Goal: Task Accomplishment & Management: Manage account settings

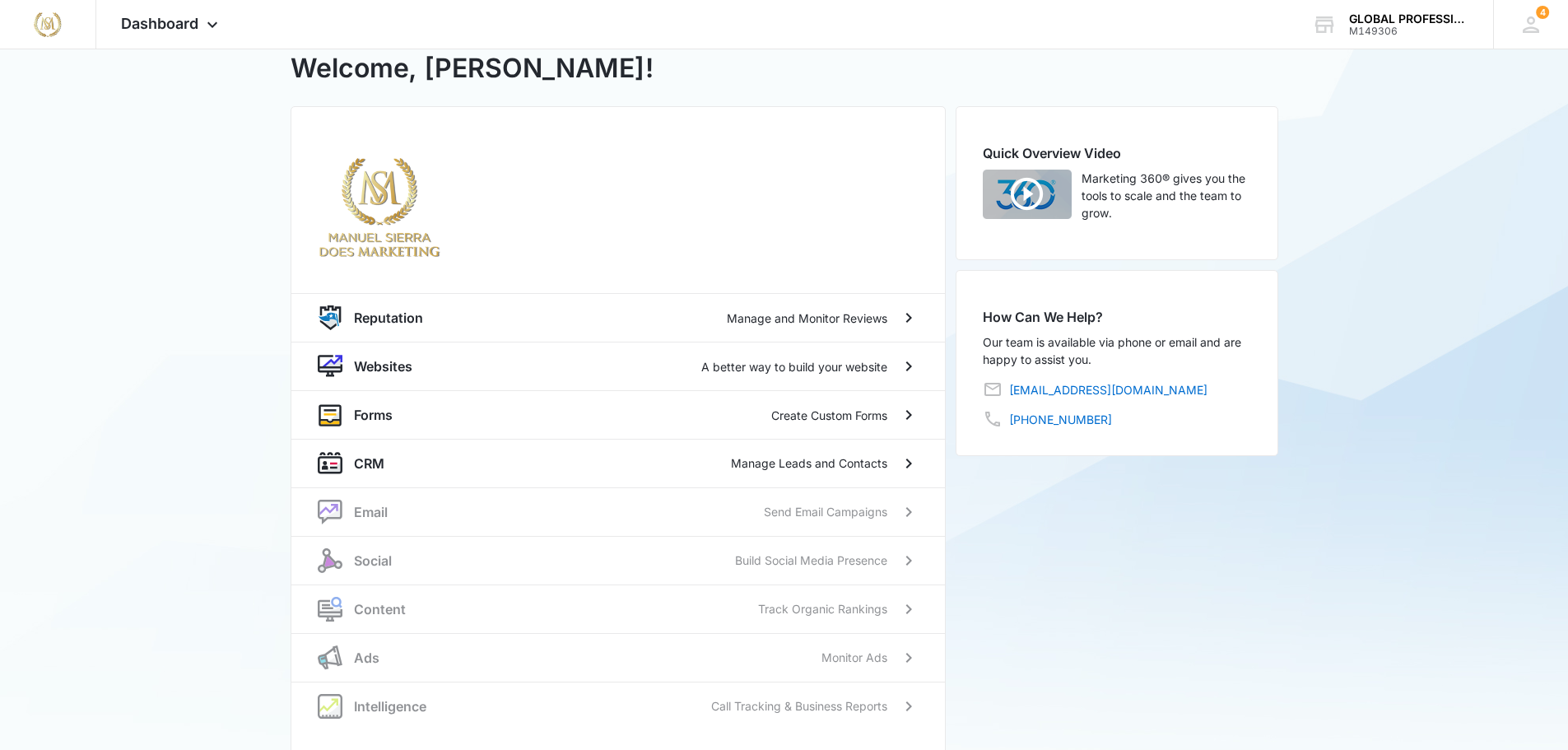
scroll to position [81, 0]
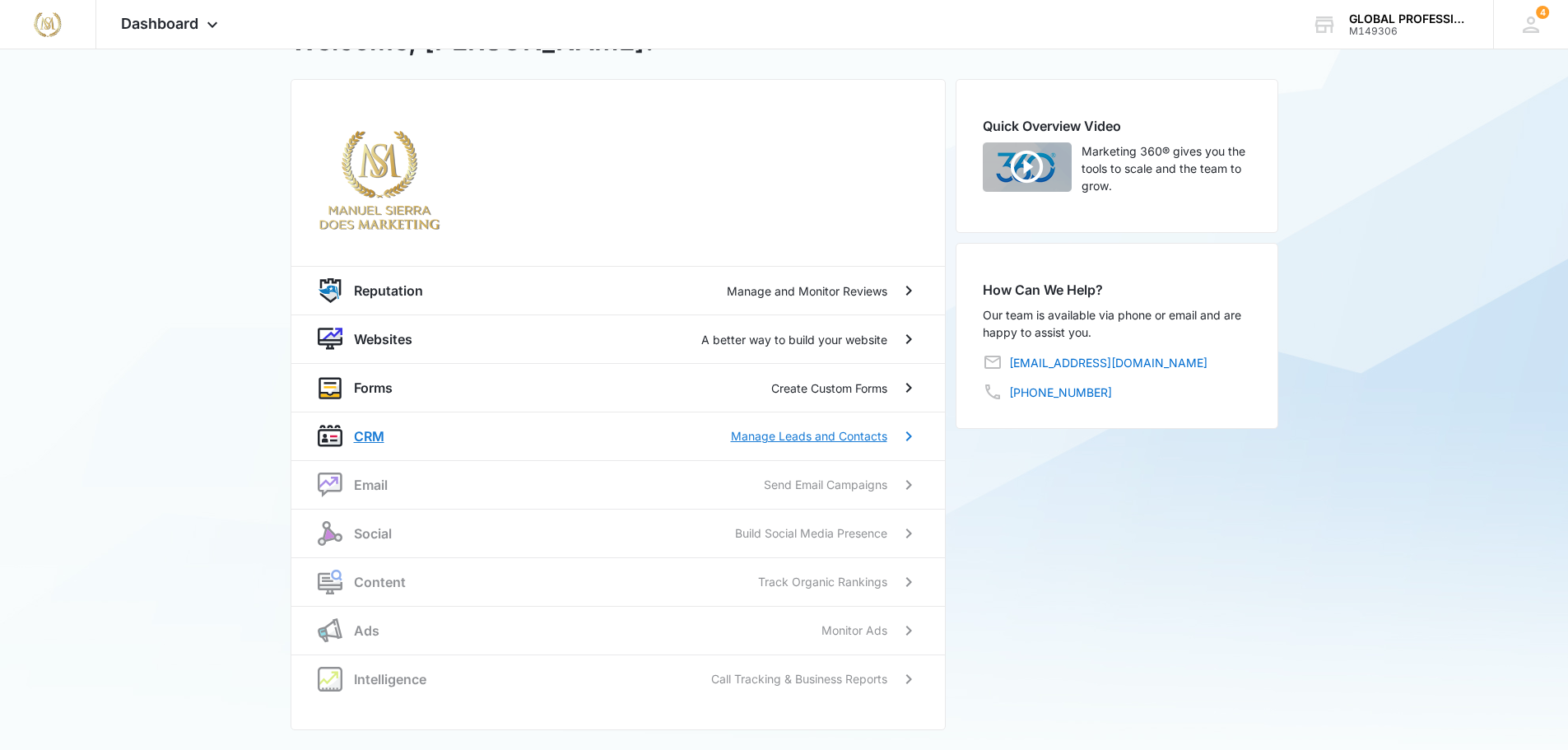
click at [777, 435] on p "Manage Leads and Contacts" at bounding box center [809, 436] width 156 height 18
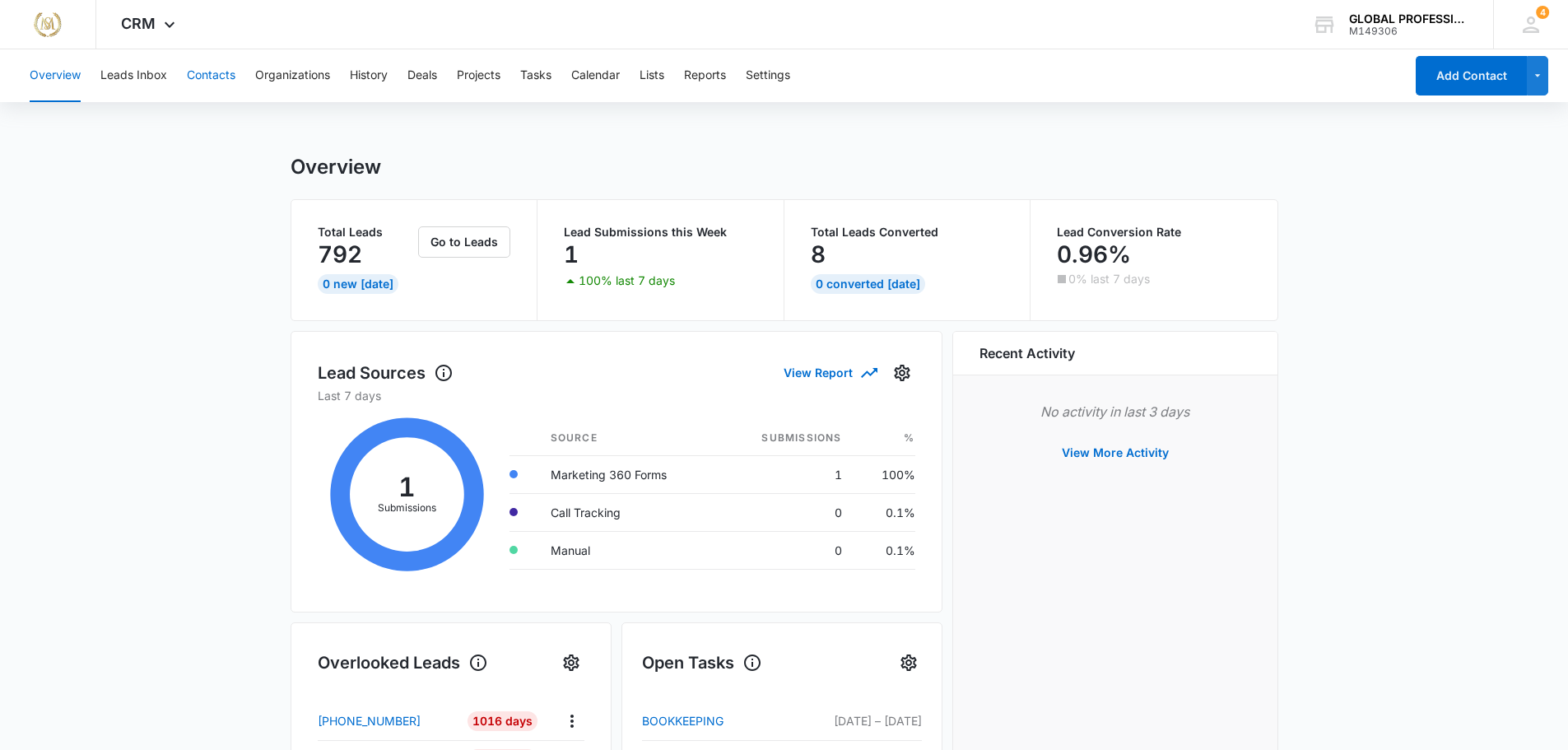
click at [212, 74] on button "Contacts" at bounding box center [211, 75] width 48 height 53
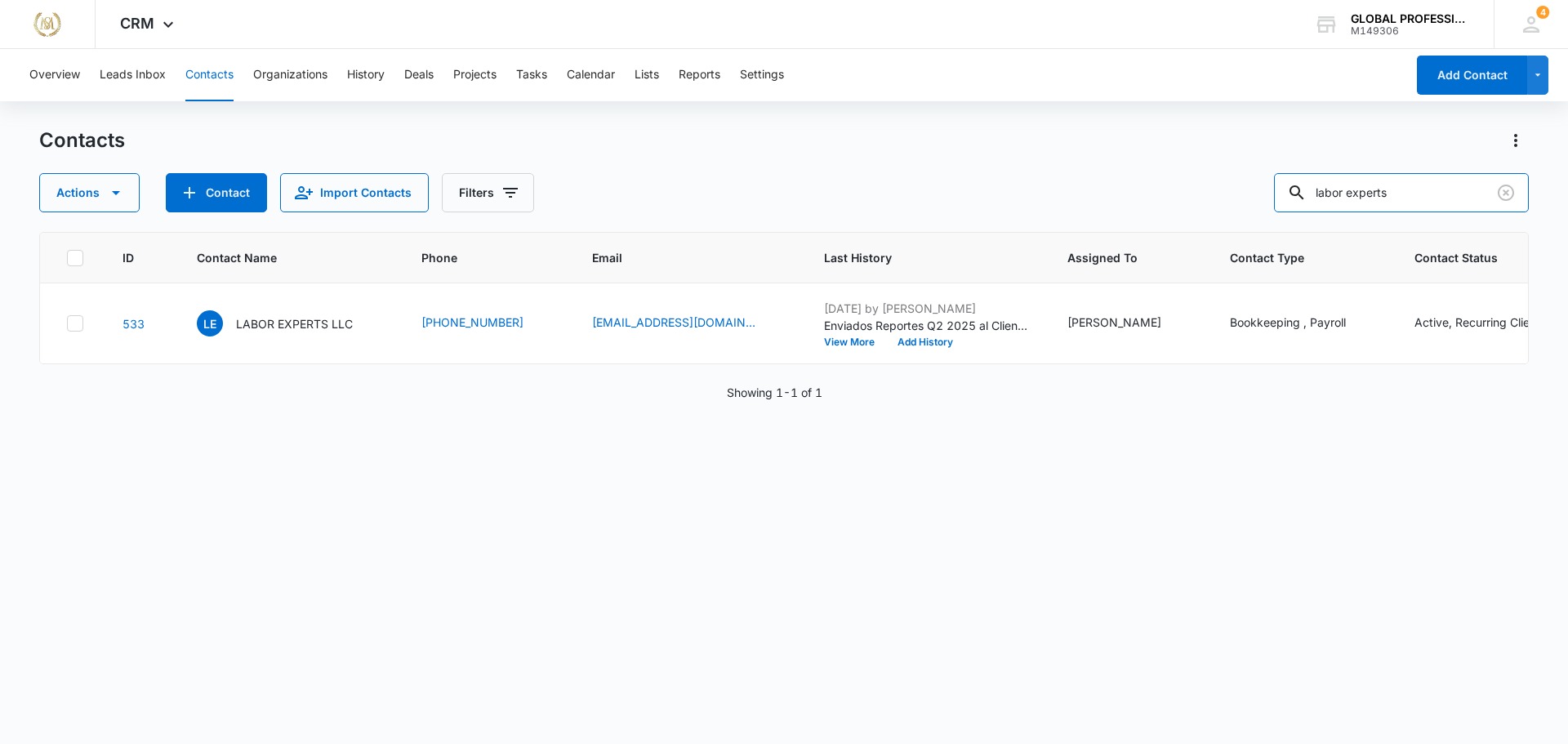
drag, startPoint x: 1422, startPoint y: 196, endPoint x: 1001, endPoint y: 189, distance: 421.1
click at [1006, 188] on div "Actions Contact Import Contacts Filters labor experts" at bounding box center [784, 193] width 1490 height 40
type input "premier"
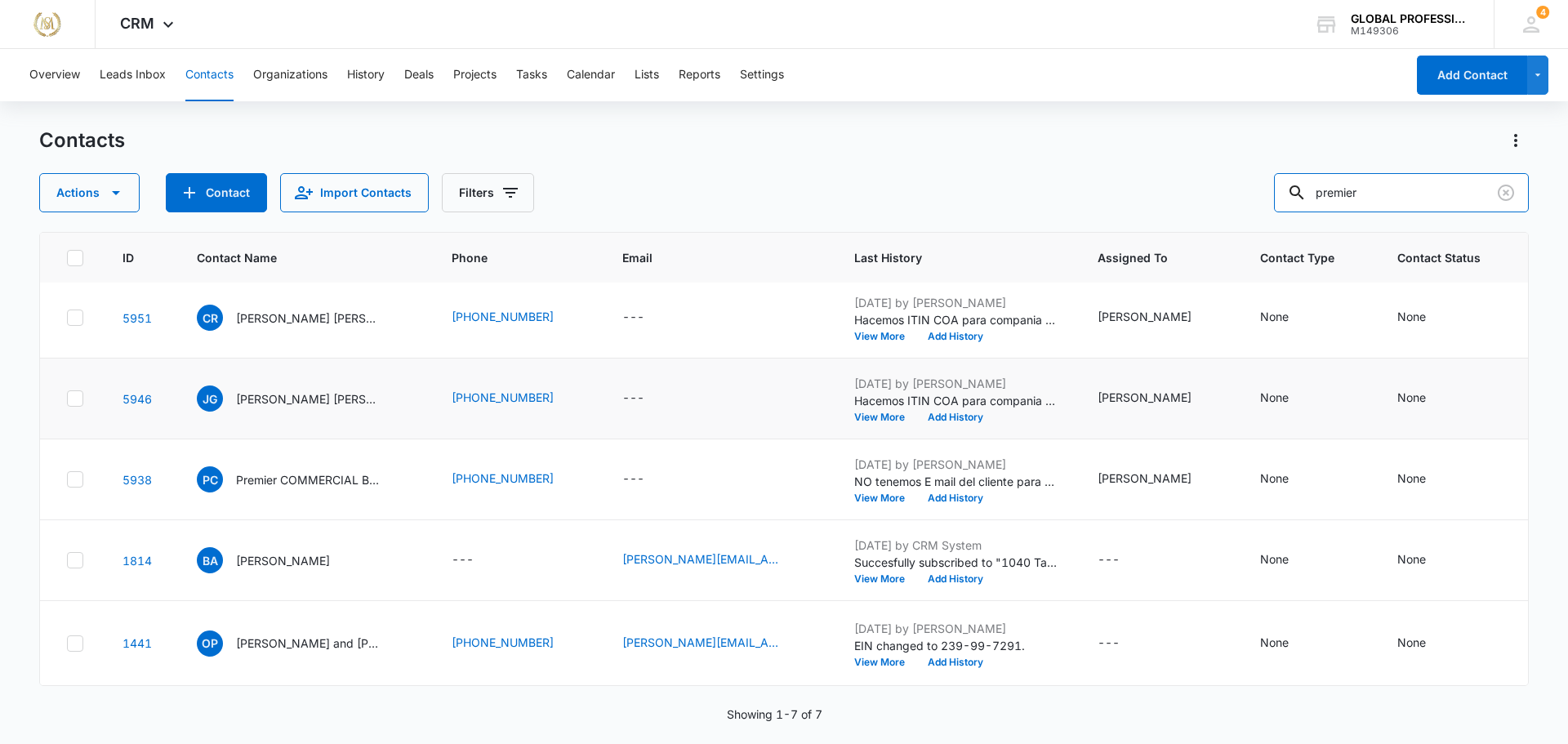
scroll to position [290, 0]
click at [325, 471] on p "Premier COMMERCIAL BUILDERS LLC" at bounding box center [310, 479] width 147 height 18
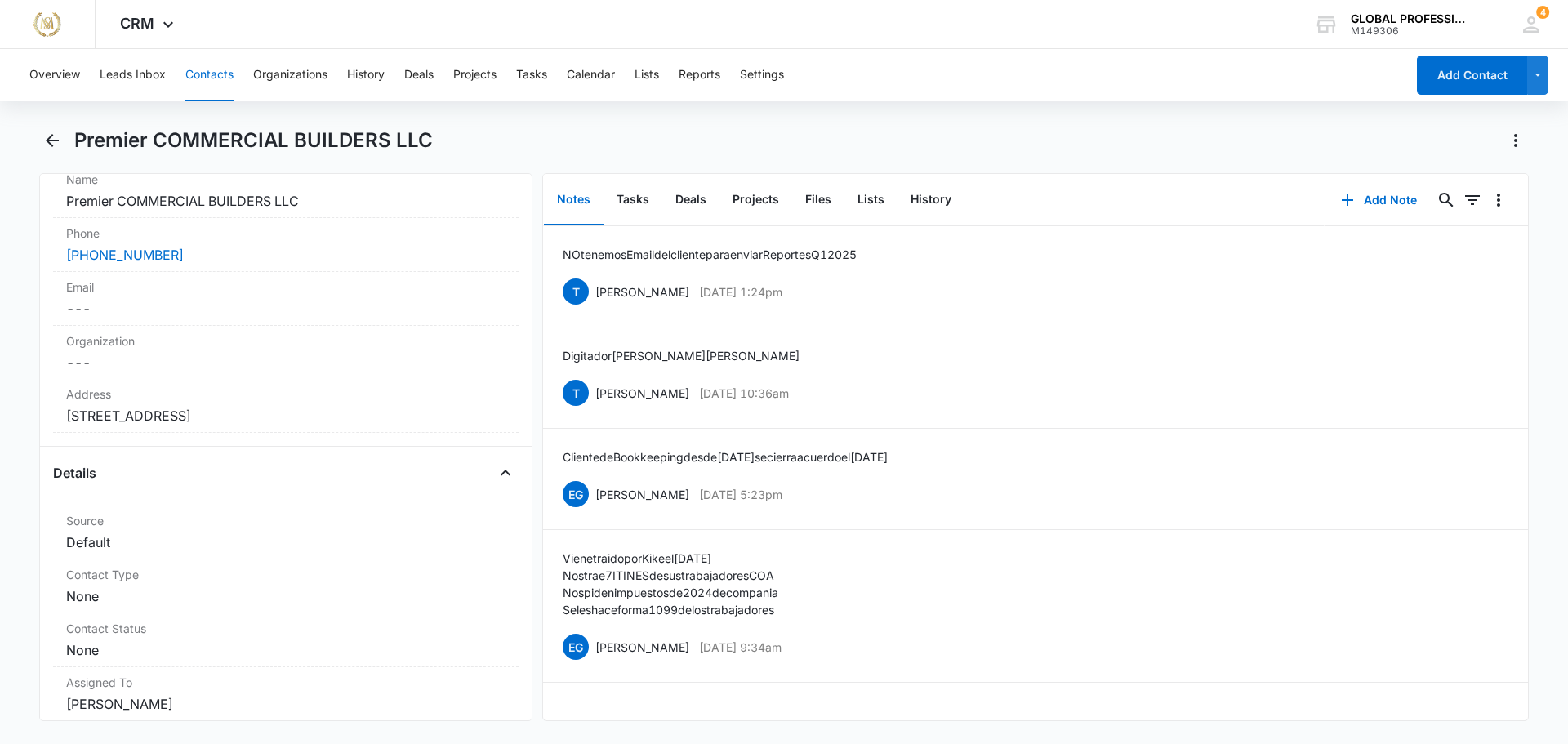
scroll to position [245, 0]
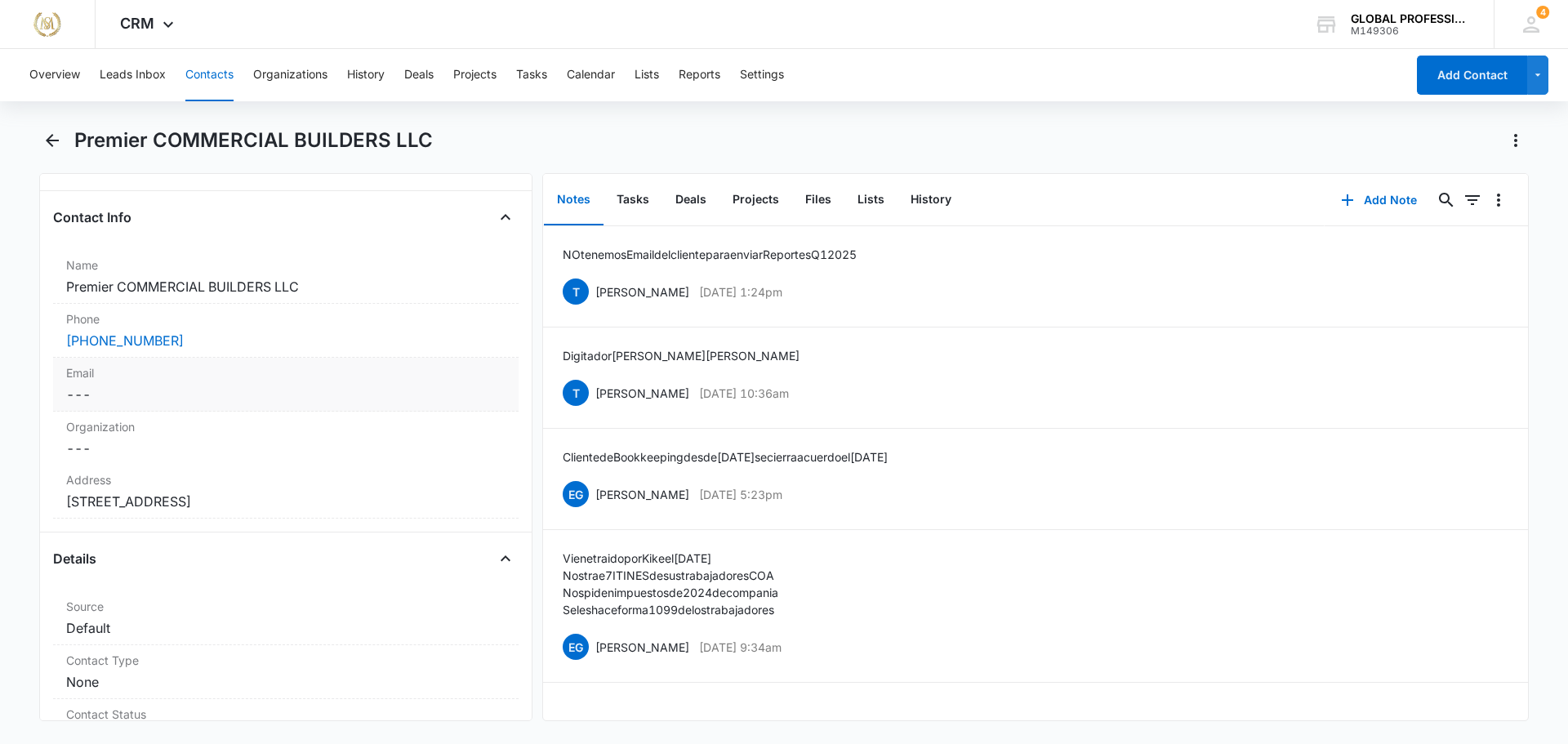
click at [132, 390] on dd "Cancel Save Changes ---" at bounding box center [286, 394] width 440 height 19
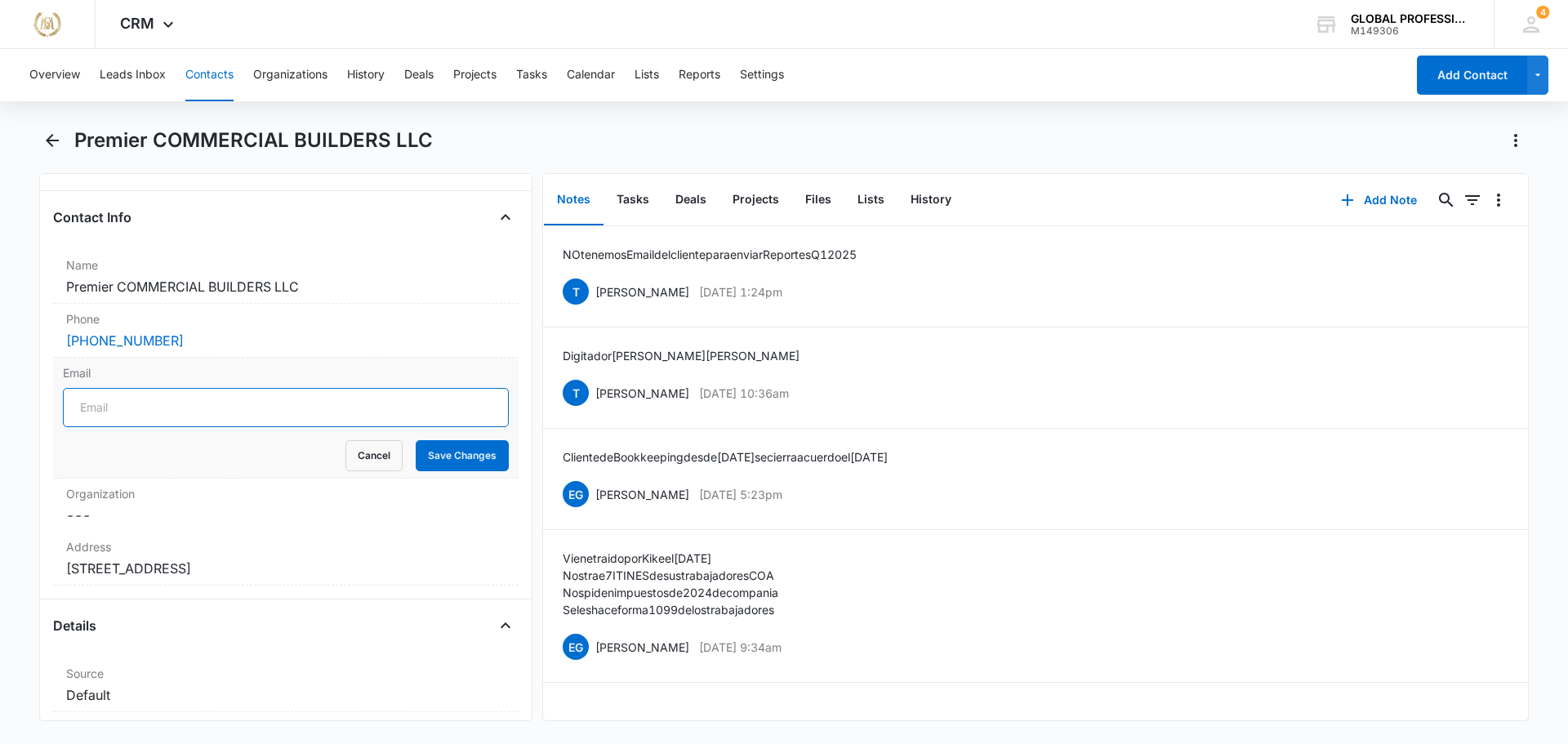
click at [137, 406] on input "Email" at bounding box center [286, 407] width 446 height 40
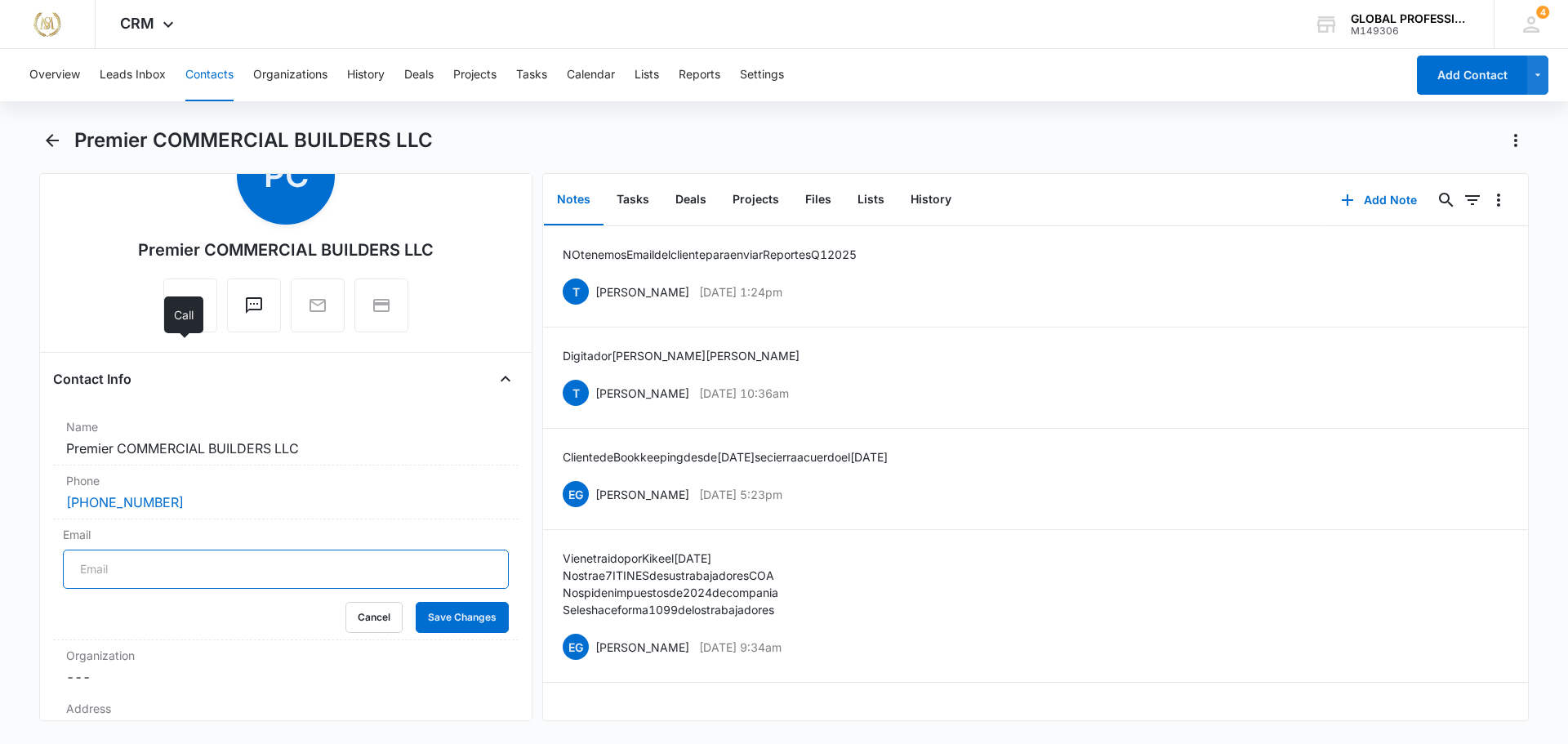
scroll to position [0, 0]
